Goal: Book appointment/travel/reservation

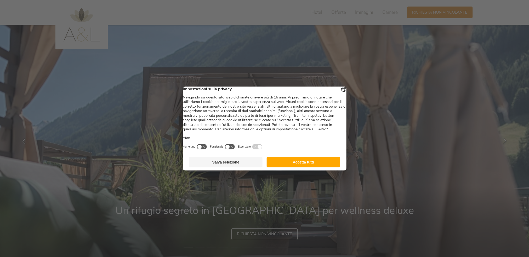
click at [305, 168] on button "Accetta tutti" at bounding box center [304, 162] width 74 height 10
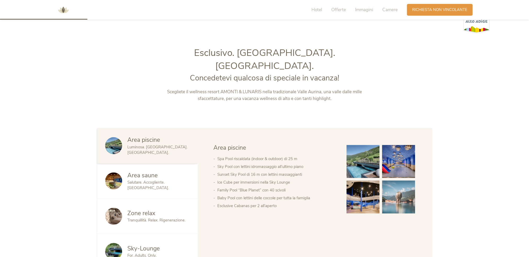
scroll to position [253, 0]
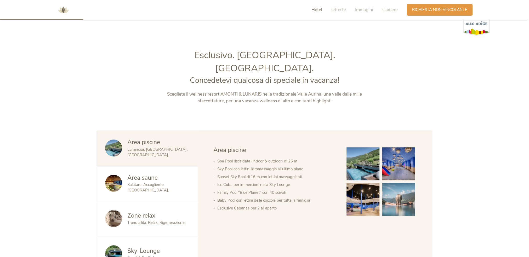
click at [312, 10] on span "Hotel" at bounding box center [317, 10] width 11 height 6
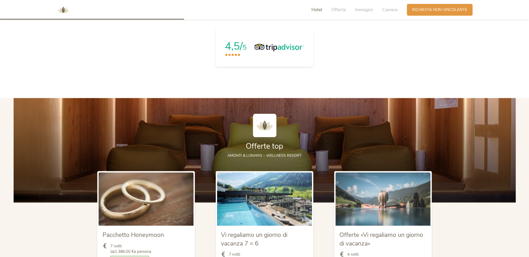
scroll to position [511, 0]
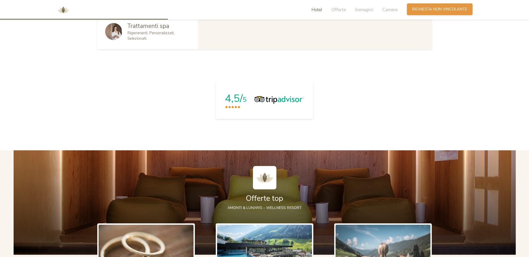
click at [432, 10] on span "Richiesta non vincolante" at bounding box center [439, 9] width 55 height 5
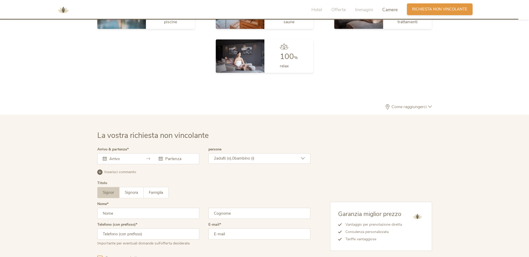
scroll to position [1610, 0]
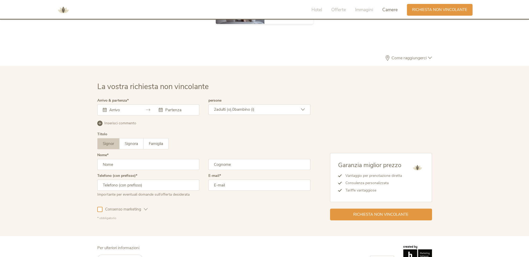
click at [135, 108] on input "text" at bounding box center [123, 110] width 30 height 5
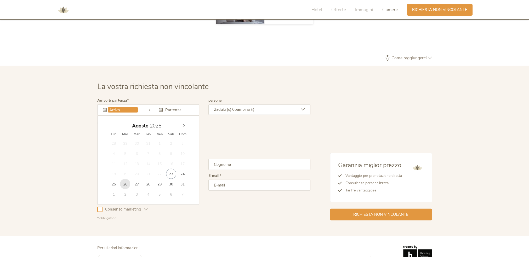
type input "26.08.2025"
type input "28.08.2025"
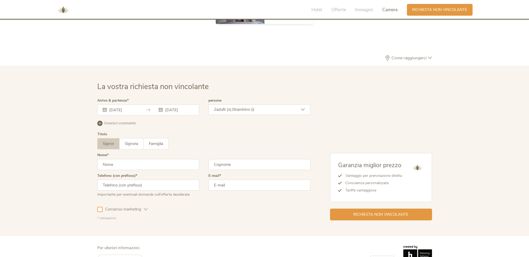
click at [131, 159] on input "text" at bounding box center [148, 164] width 102 height 11
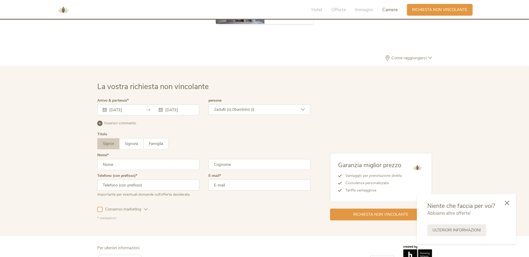
click at [118, 159] on input "text" at bounding box center [148, 164] width 102 height 11
type input "Andrea"
click at [239, 159] on input "text" at bounding box center [260, 164] width 102 height 11
type input "Franciosi"
click at [141, 180] on input "text" at bounding box center [148, 185] width 102 height 11
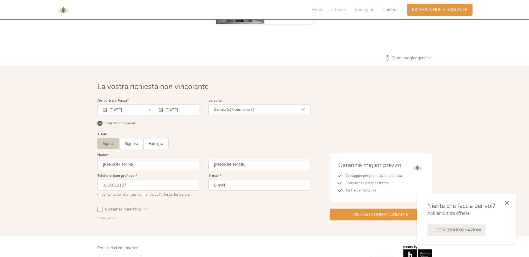
type input "3355612157"
click at [238, 180] on input "email" at bounding box center [260, 185] width 102 height 11
type input "andreafranciosi@hydrailluminazione.com"
click at [377, 212] on span "Richiesta non vincolante" at bounding box center [381, 214] width 55 height 5
